Goal: Transaction & Acquisition: Purchase product/service

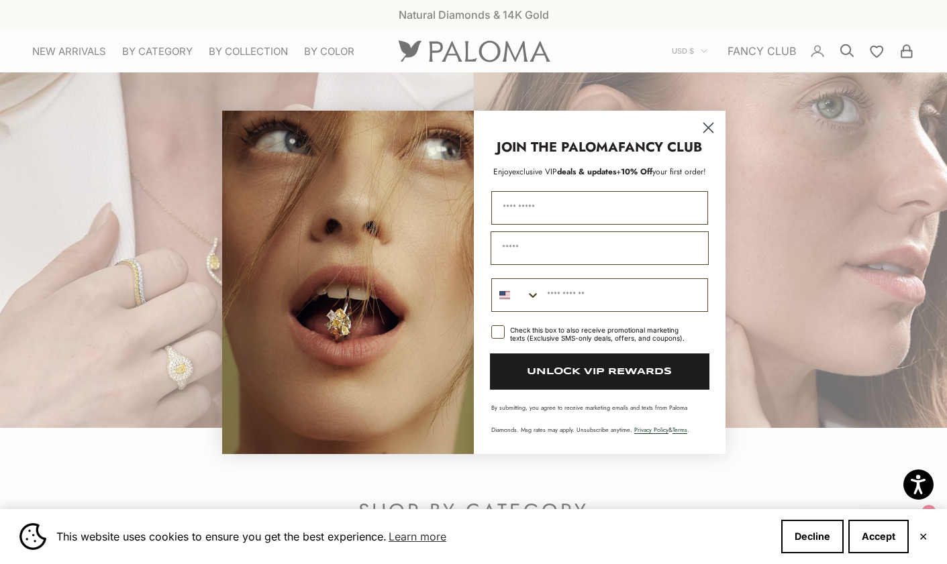
click at [709, 125] on icon "Close dialog" at bounding box center [707, 127] width 9 height 9
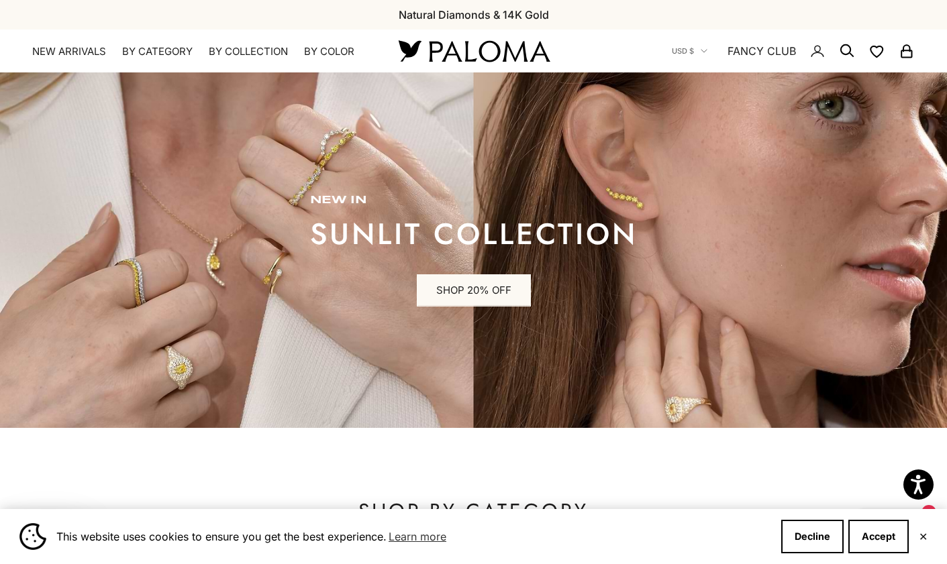
click at [847, 48] on icon "Secondary navigation" at bounding box center [847, 51] width 16 height 16
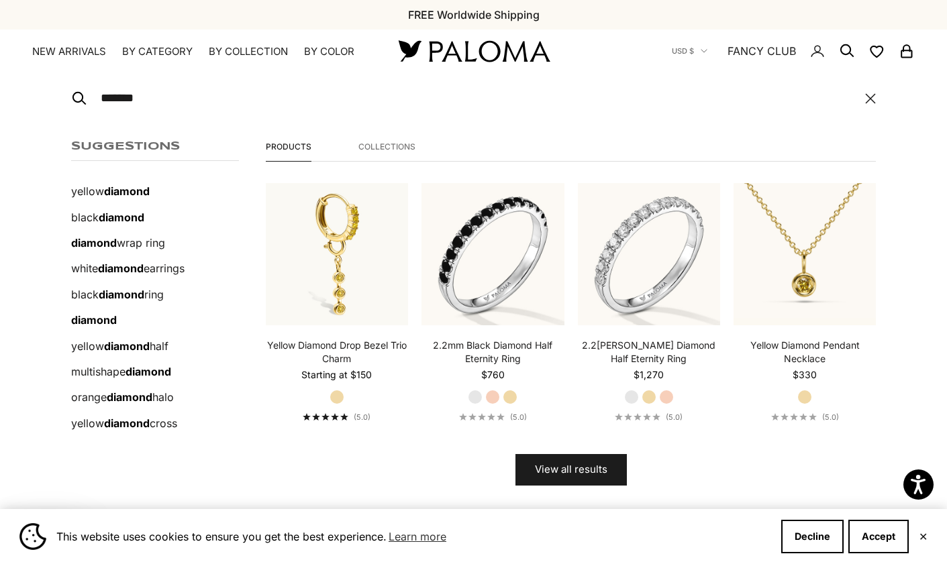
type input "*******"
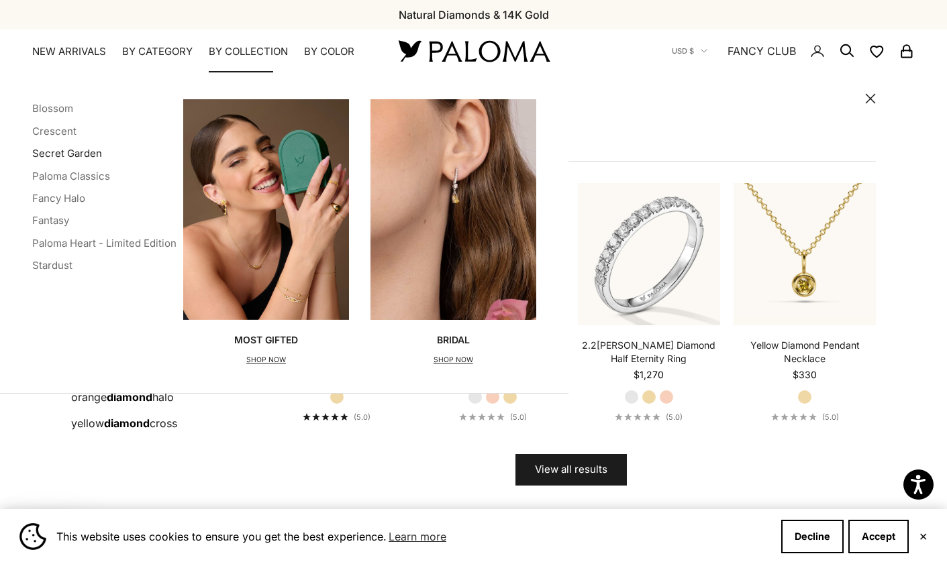
click at [82, 152] on link "Secret Garden" at bounding box center [67, 153] width 70 height 13
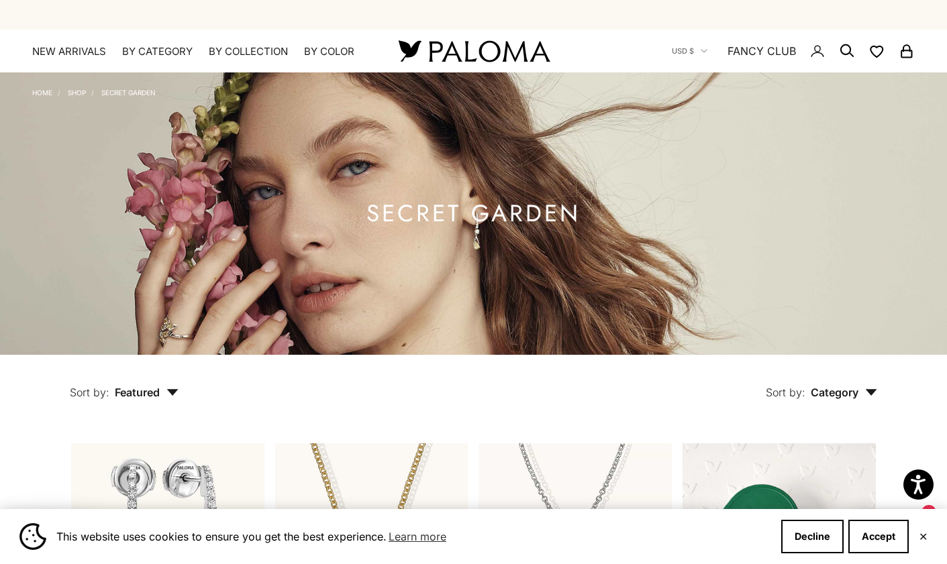
click at [848, 46] on circle "Secondary navigation" at bounding box center [845, 49] width 13 height 13
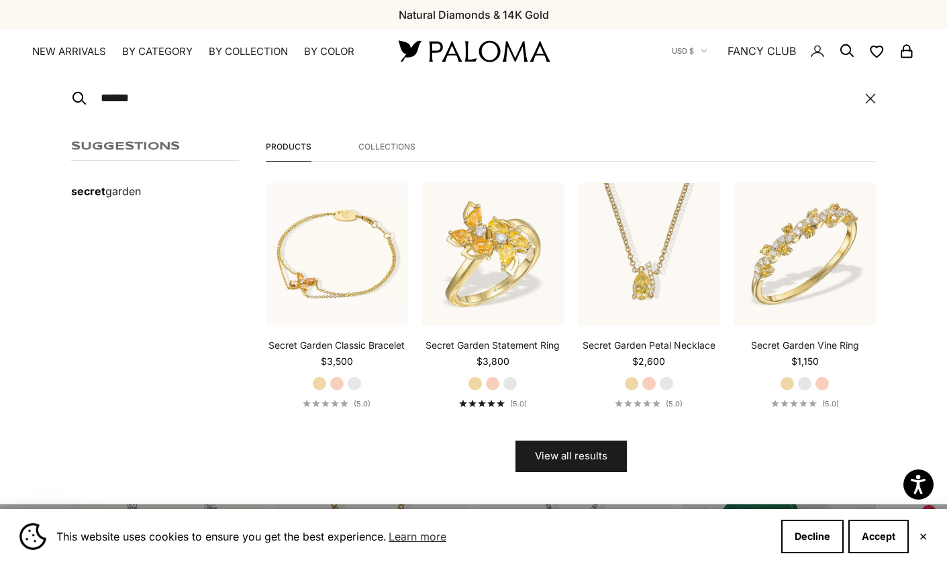
type input "******"
click at [871, 96] on icon "button" at bounding box center [870, 98] width 11 height 11
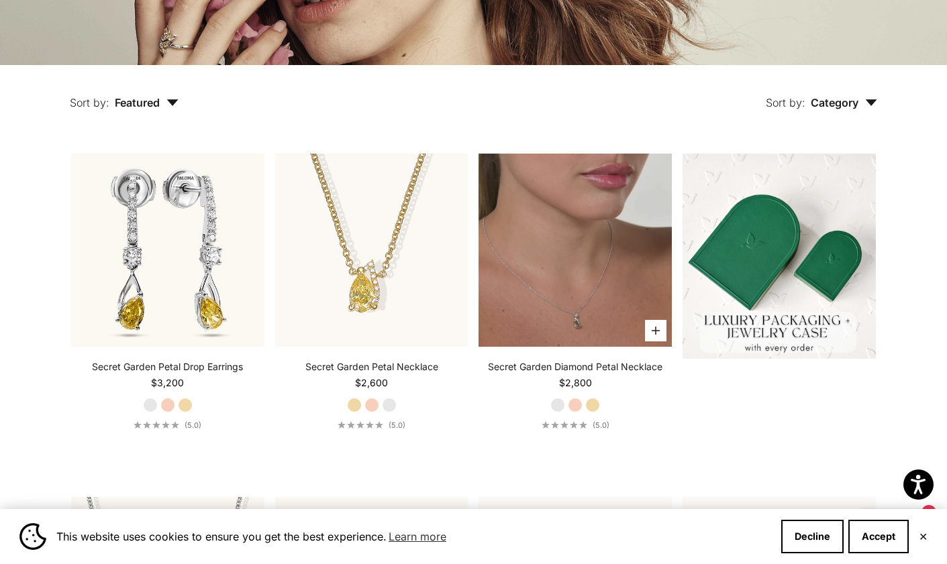
scroll to position [292, 0]
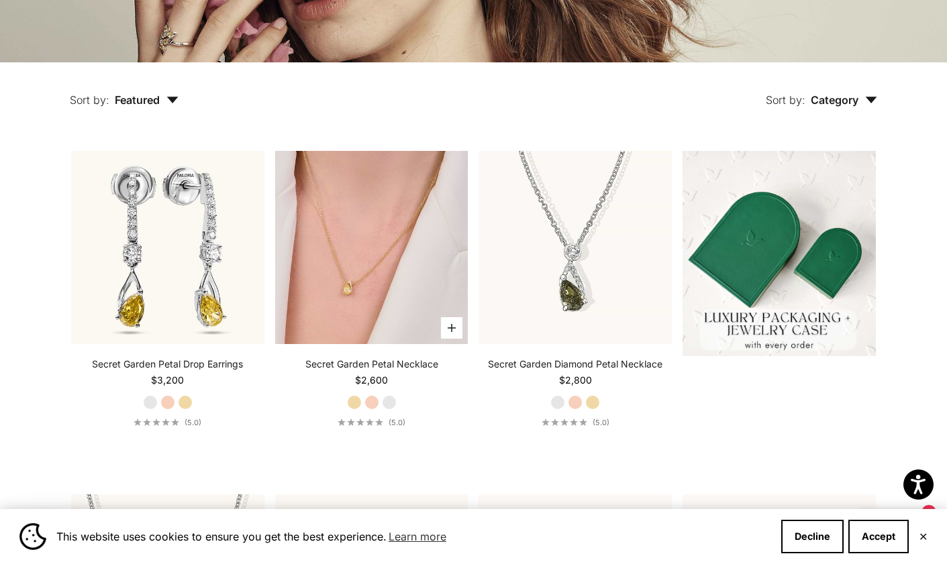
click at [344, 246] on img at bounding box center [371, 247] width 193 height 193
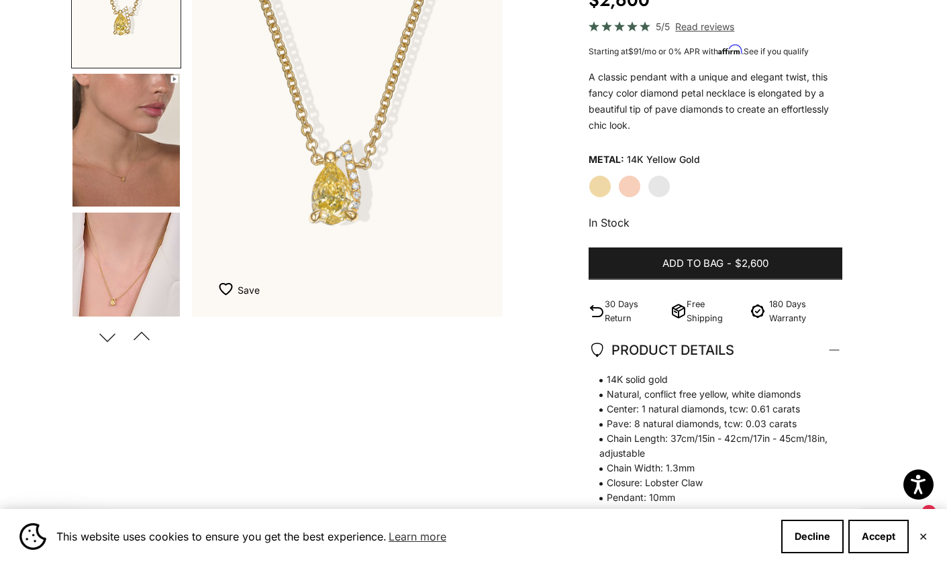
scroll to position [158, 0]
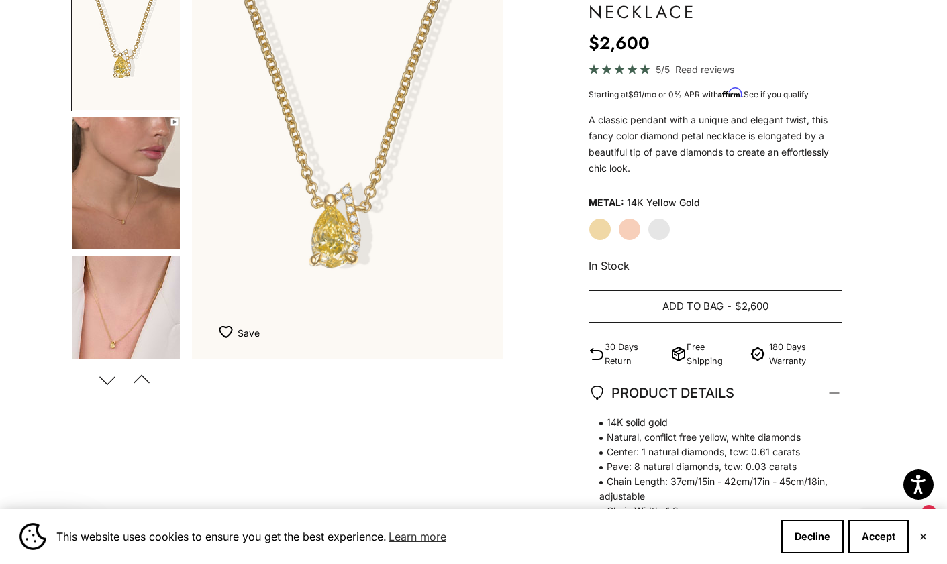
click at [790, 298] on button "Add to bag - $2,600" at bounding box center [715, 306] width 254 height 32
